Goal: Communication & Community: Answer question/provide support

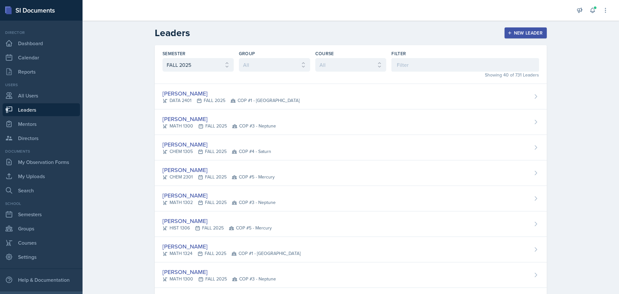
select select "0924c876-6fa7-4296-b593-7db6428ef465"
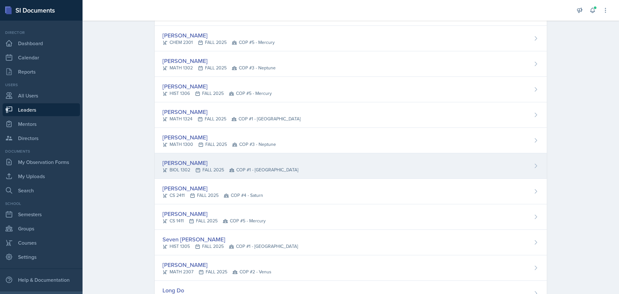
scroll to position [145, 0]
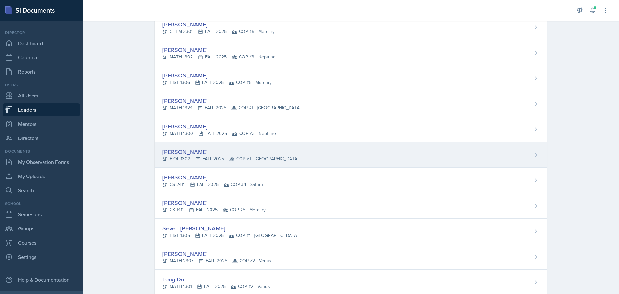
click at [188, 154] on div "[PERSON_NAME]" at bounding box center [231, 151] width 136 height 9
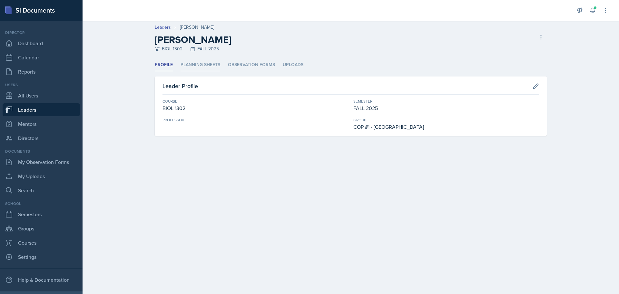
click at [207, 61] on li "Planning Sheets" at bounding box center [201, 65] width 40 height 13
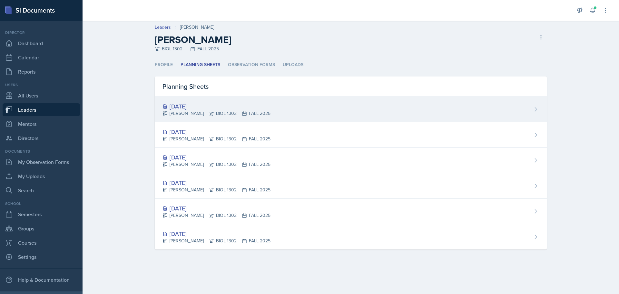
click at [207, 109] on div "[DATE]" at bounding box center [217, 106] width 108 height 9
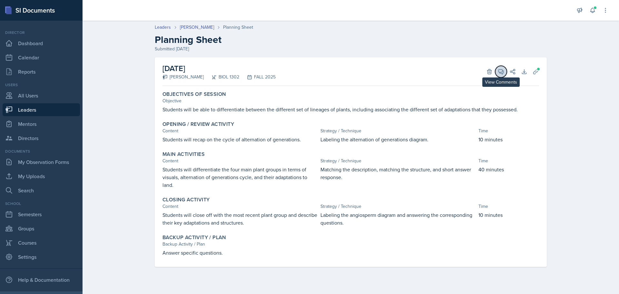
click at [503, 74] on icon at bounding box center [501, 71] width 6 height 6
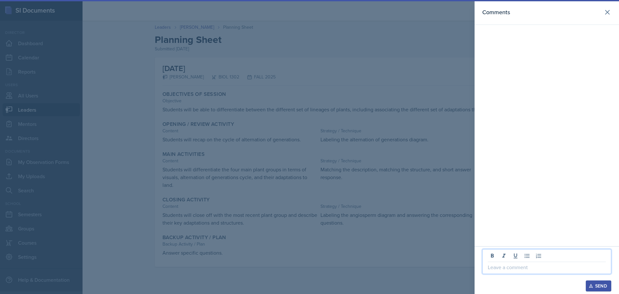
click at [564, 267] on p at bounding box center [547, 267] width 118 height 8
click at [608, 284] on button "Send" at bounding box center [598, 285] width 25 height 11
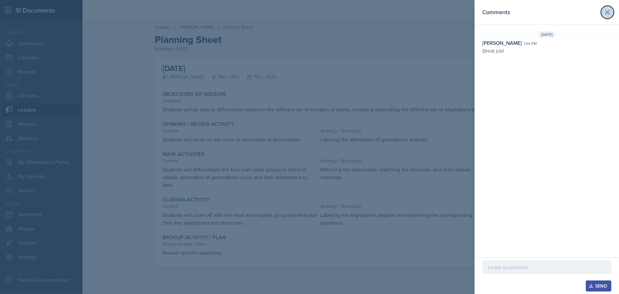
click at [607, 11] on icon at bounding box center [608, 12] width 4 height 4
